Goal: Task Accomplishment & Management: Complete application form

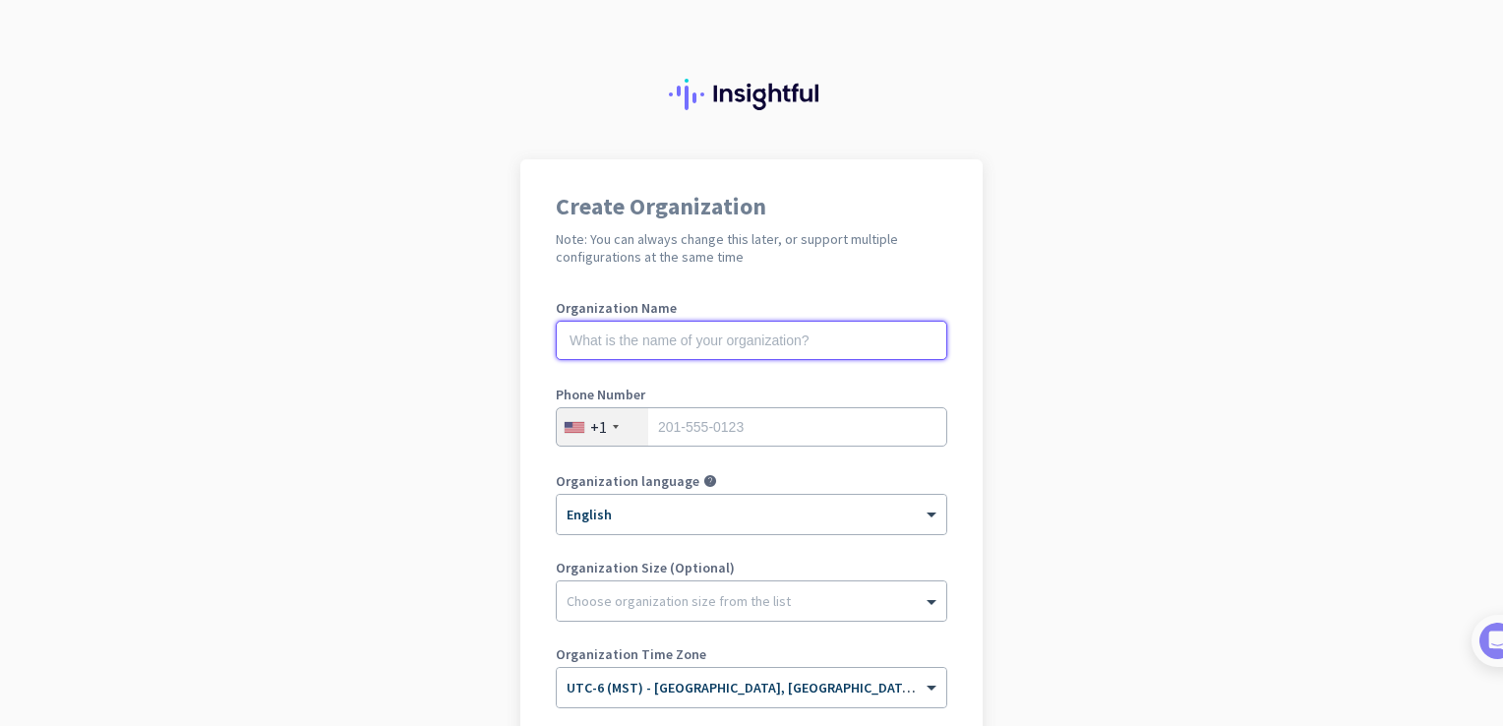
click at [772, 334] on input "text" at bounding box center [751, 340] width 391 height 39
type input "Mercor"
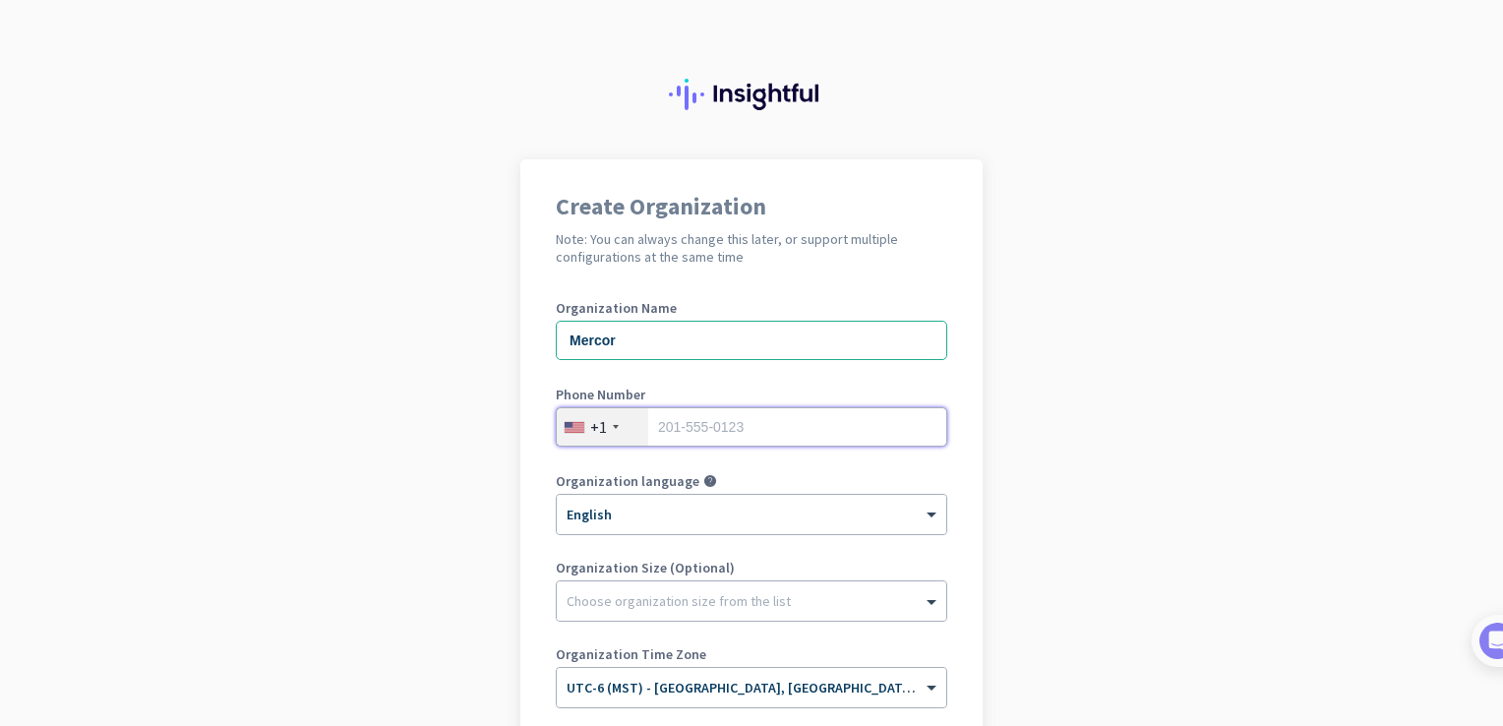
click at [775, 427] on input "tel" at bounding box center [751, 426] width 391 height 39
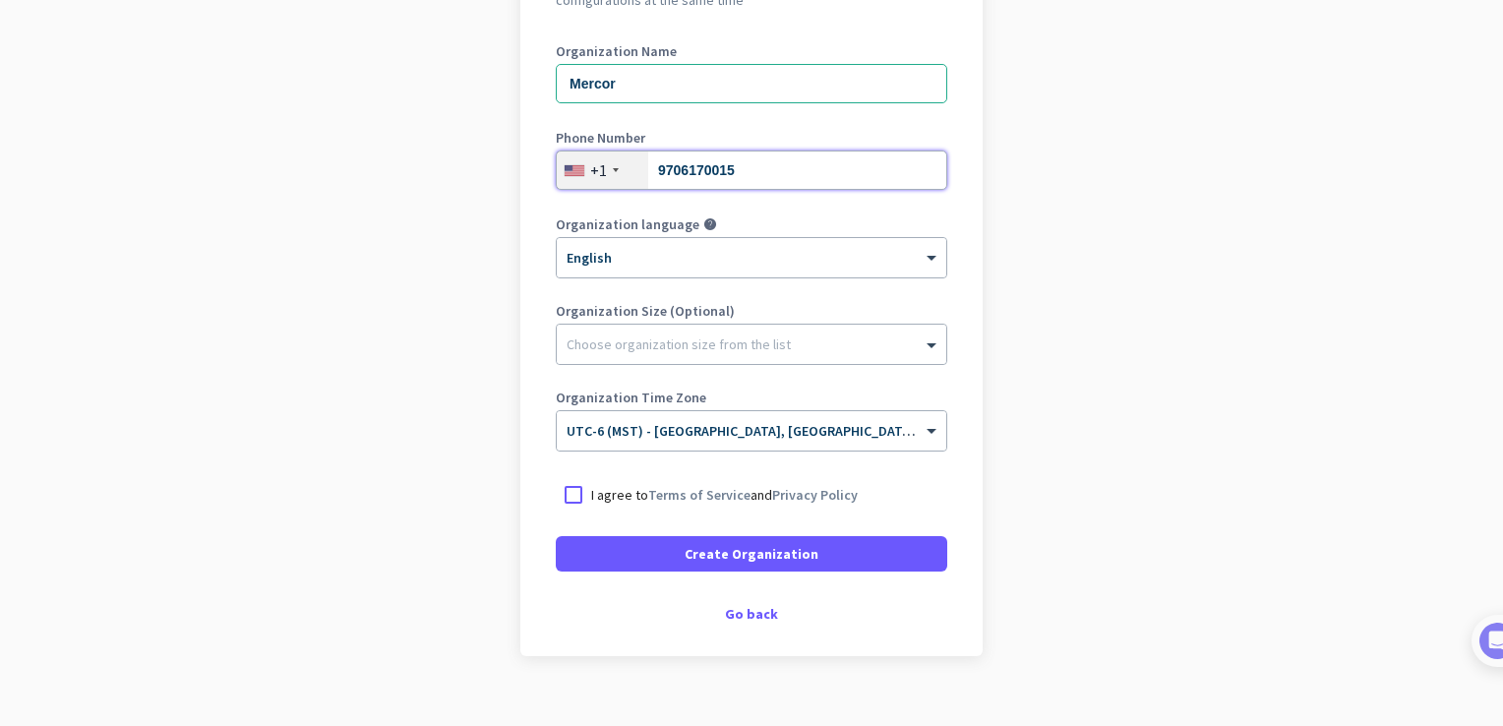
scroll to position [248, 0]
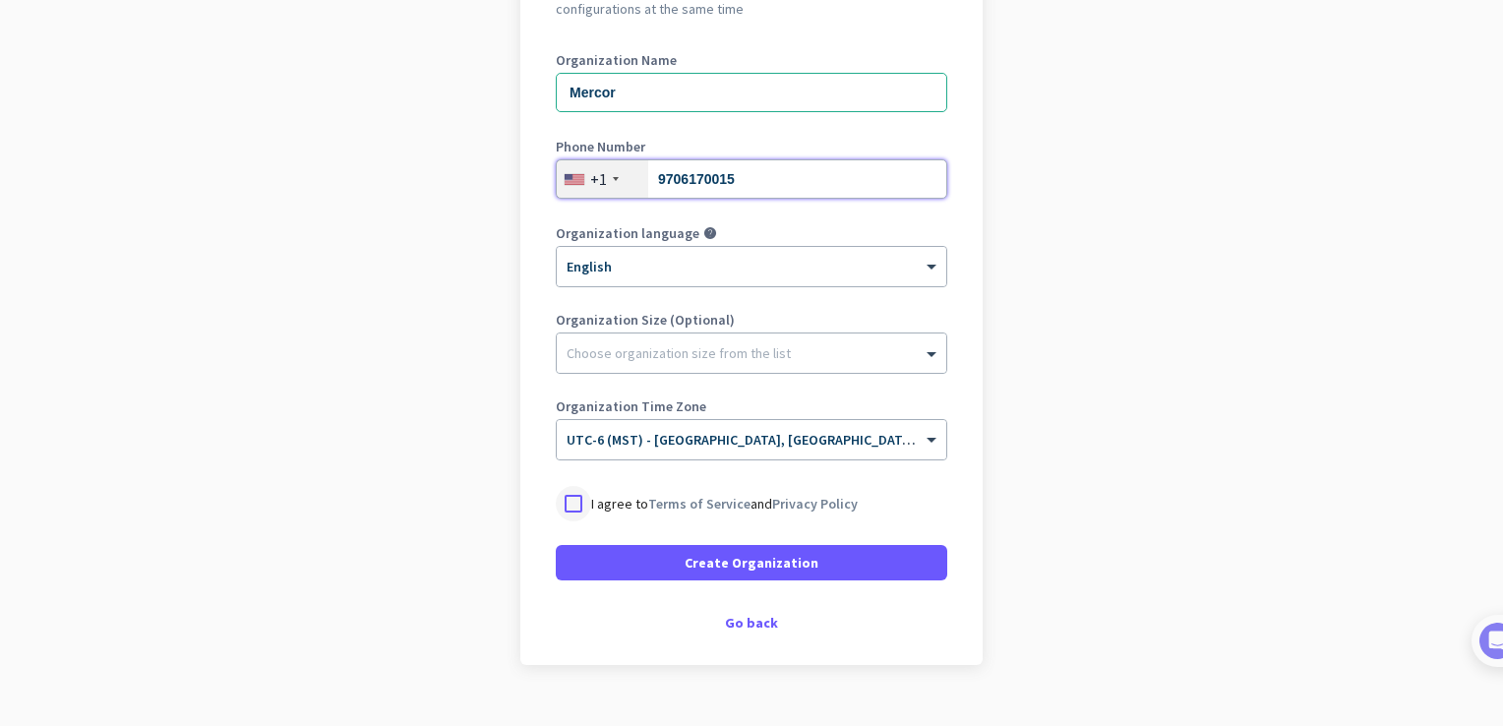
type input "9706170015"
click at [571, 505] on div at bounding box center [573, 503] width 35 height 35
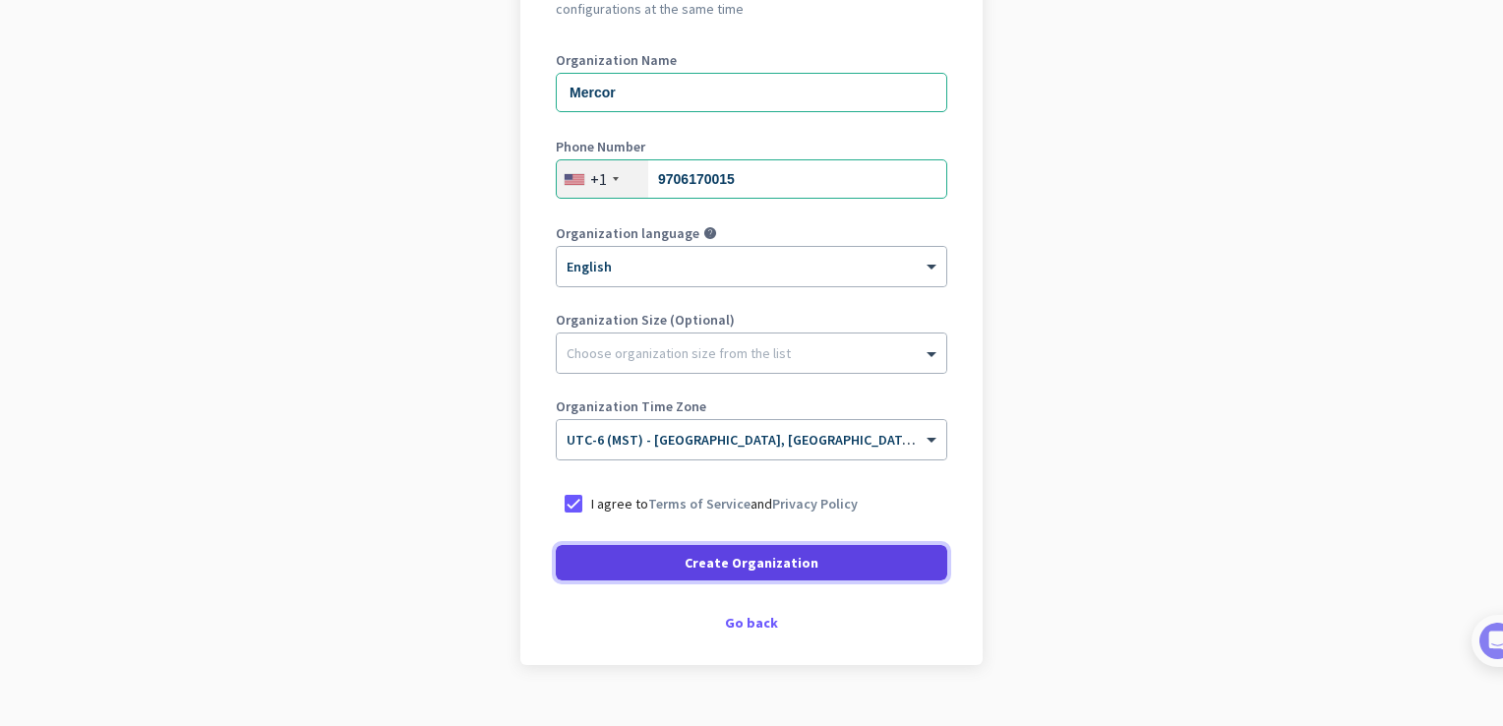
click at [661, 568] on span at bounding box center [751, 562] width 391 height 47
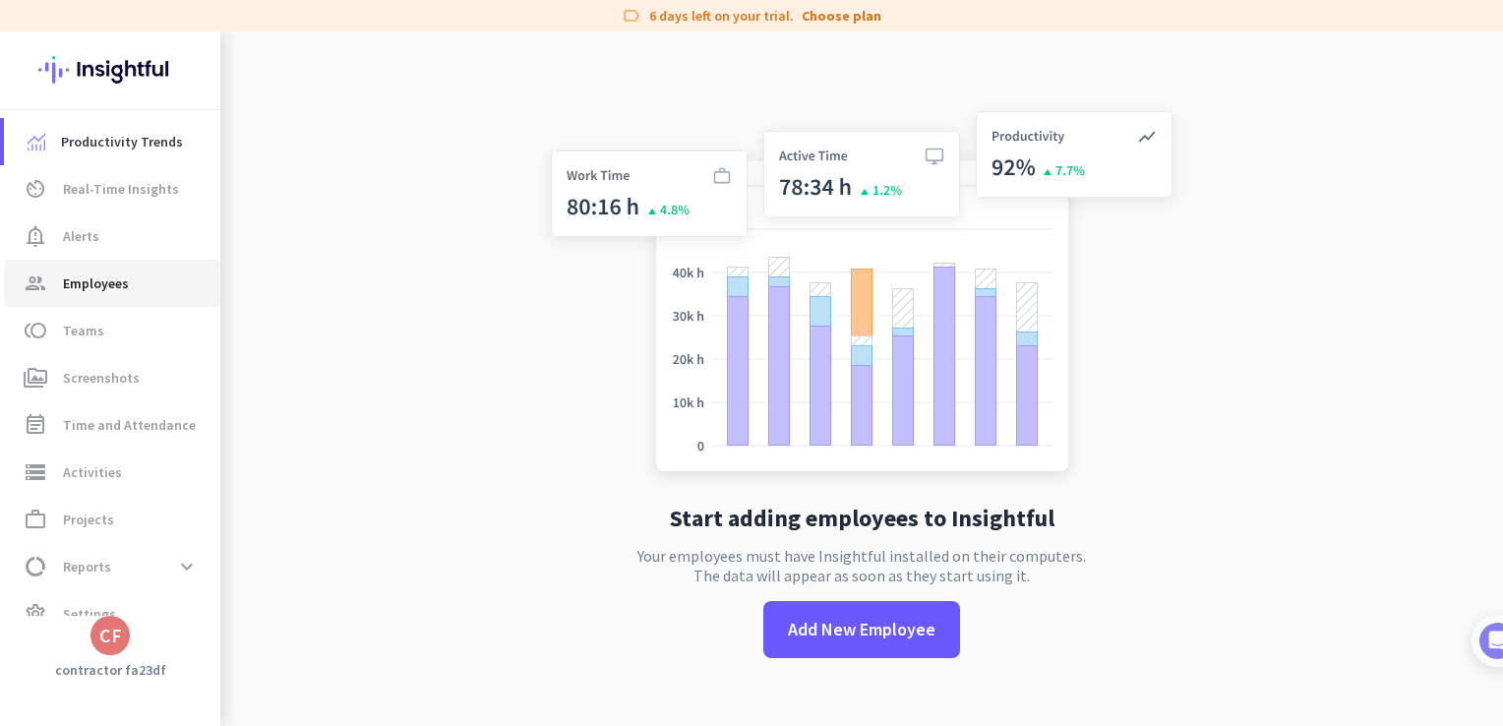
click at [106, 305] on link "group Employees" at bounding box center [112, 283] width 216 height 47
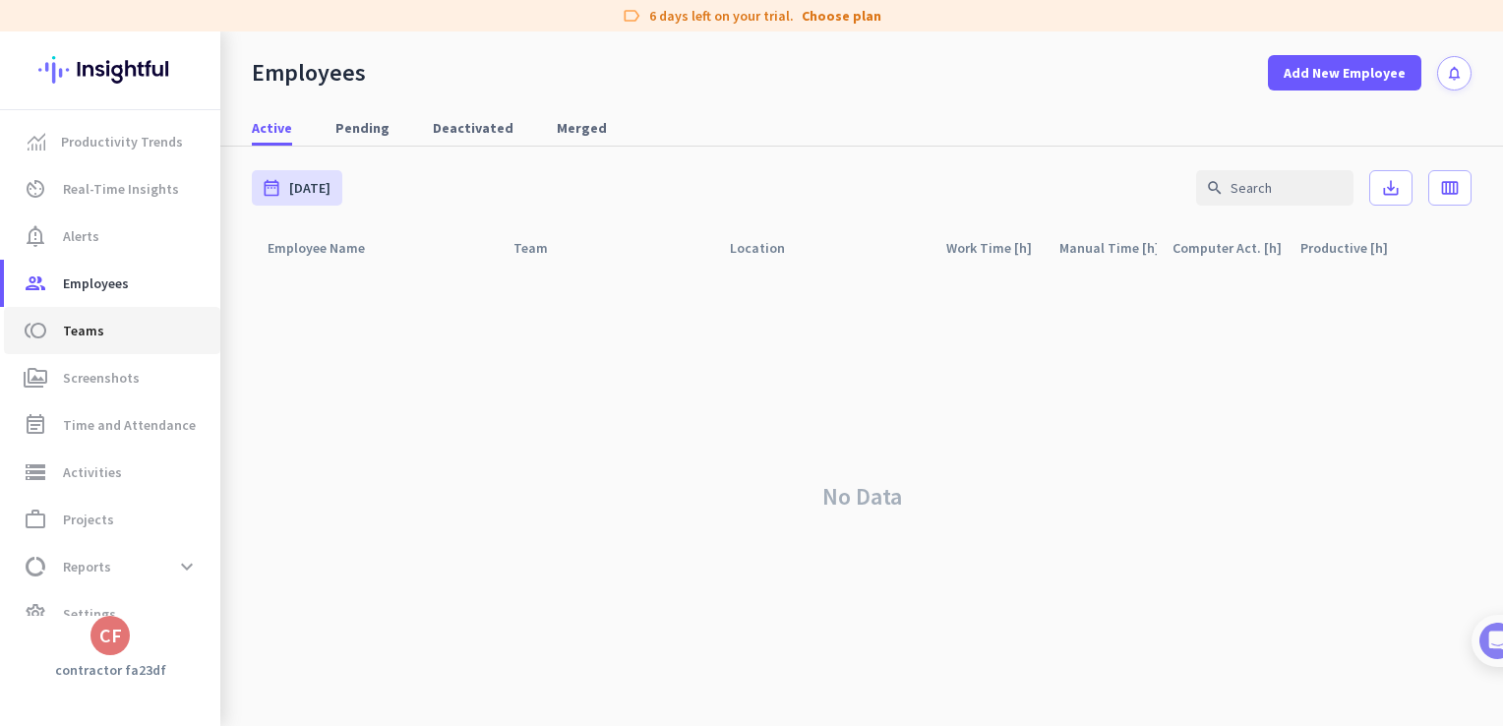
click at [115, 327] on span "toll Teams" at bounding box center [112, 331] width 185 height 24
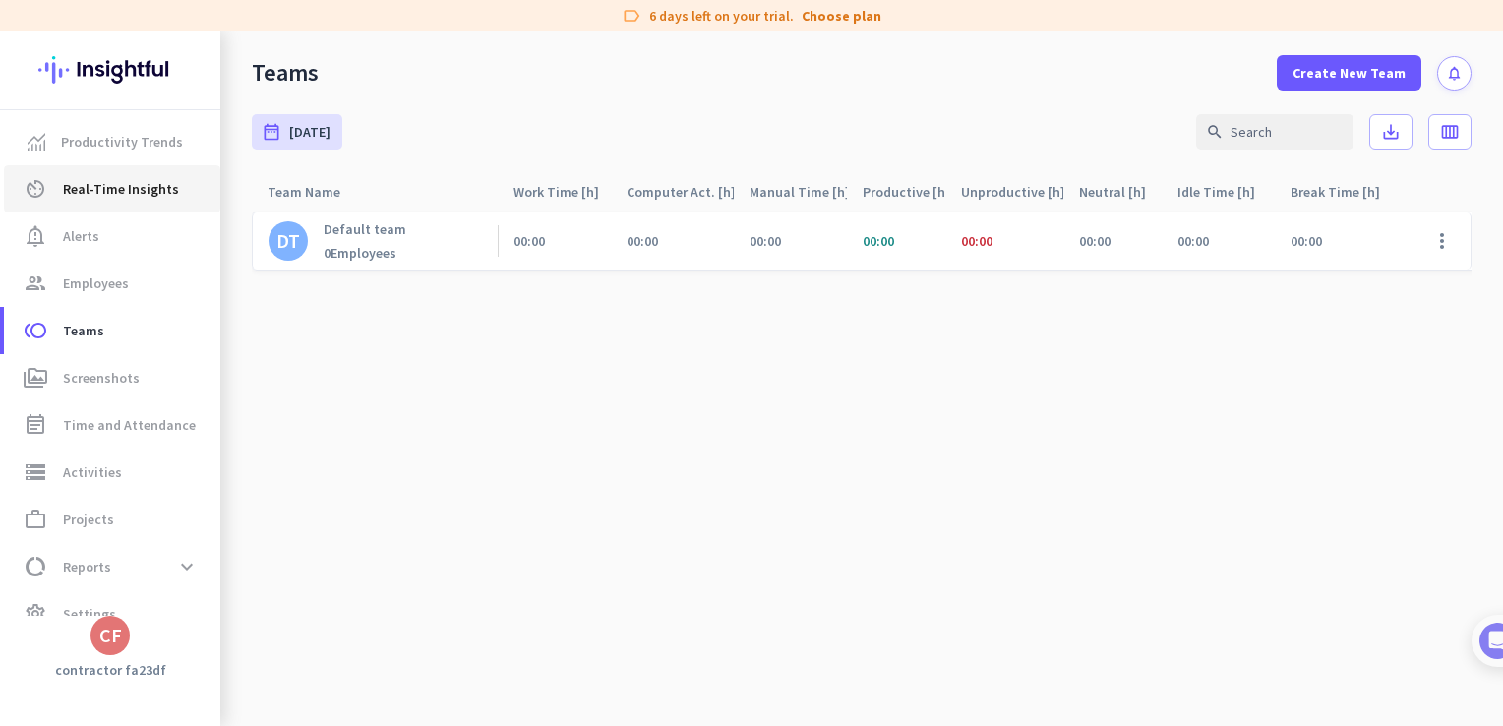
click at [149, 204] on link "av_timer Real-Time Insights" at bounding box center [112, 188] width 216 height 47
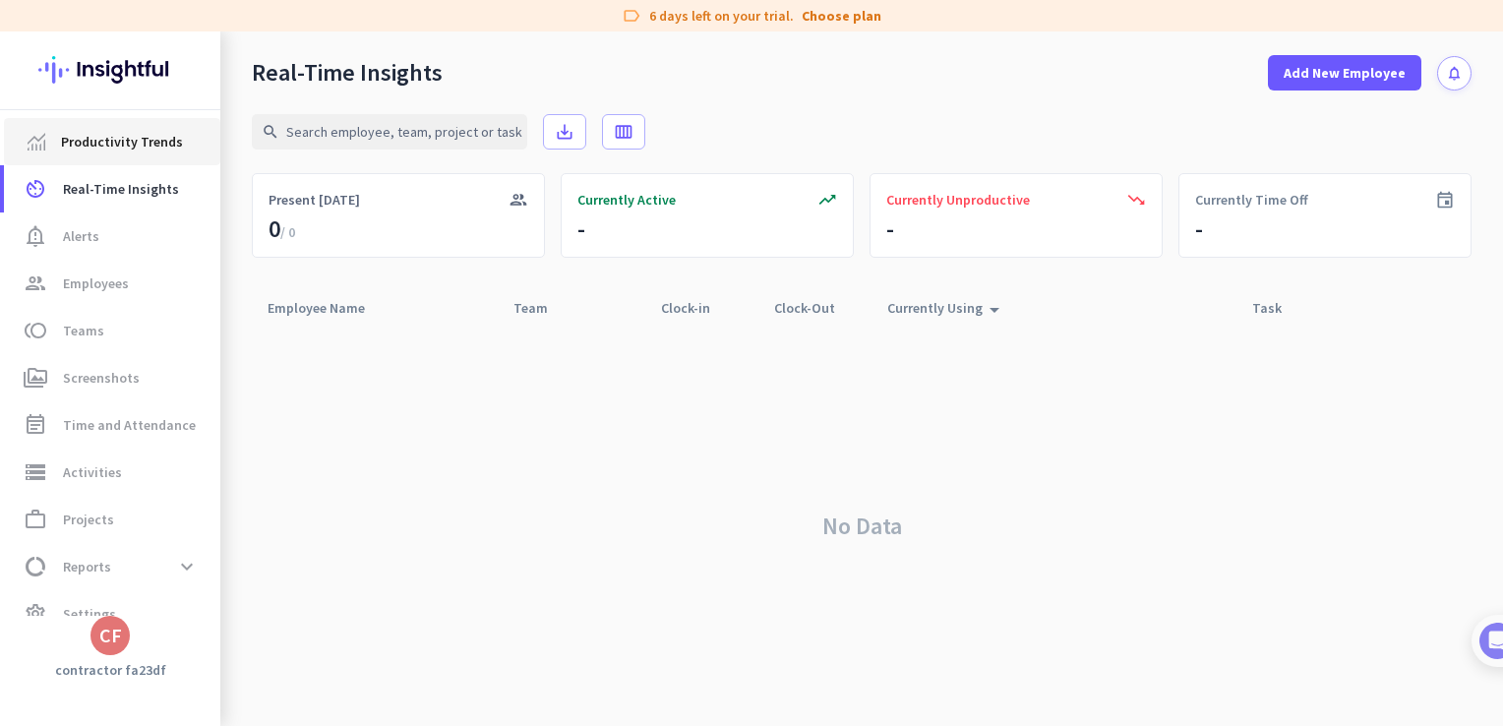
click at [149, 146] on span "Productivity Trends" at bounding box center [122, 142] width 122 height 24
